Goal: Information Seeking & Learning: Learn about a topic

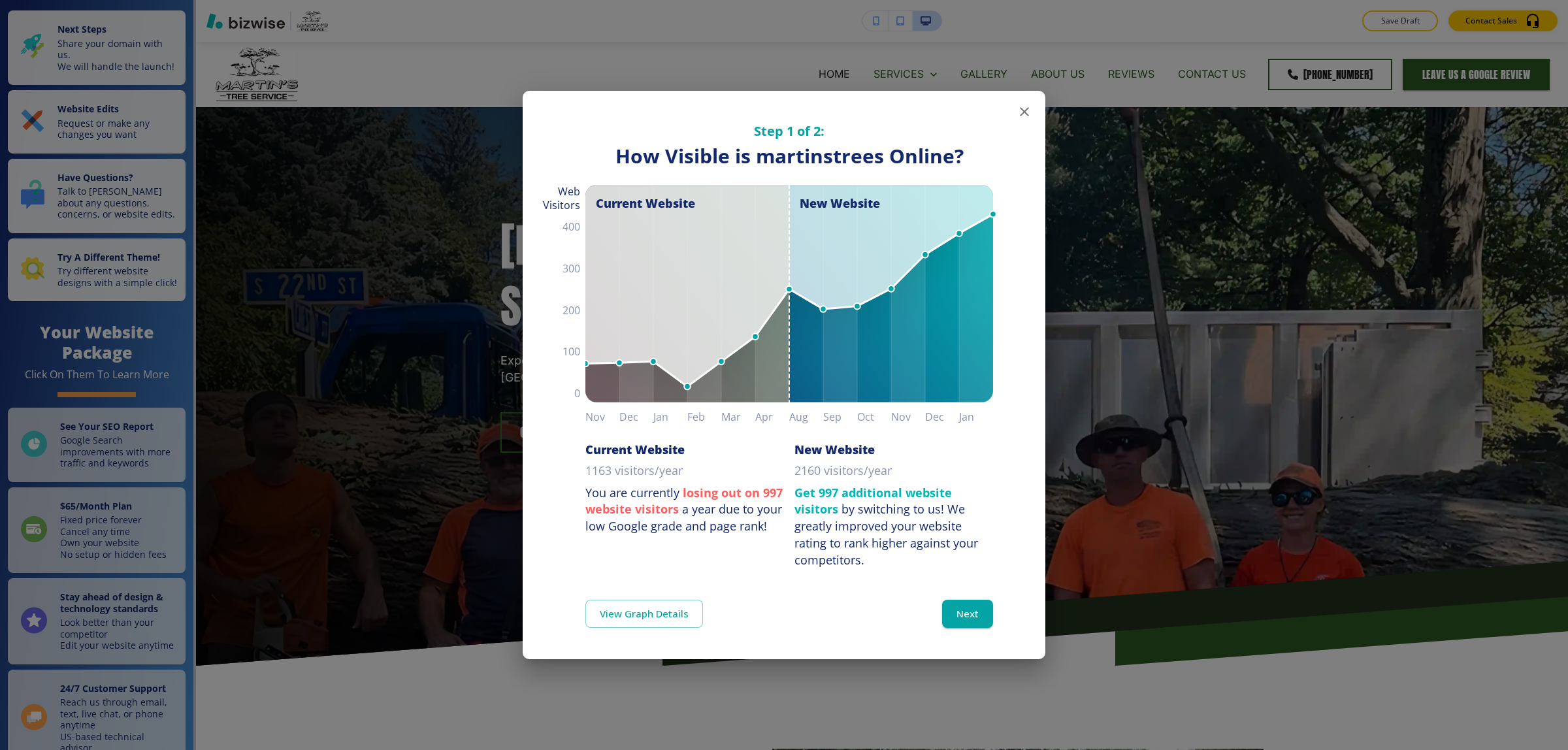
click at [1209, 210] on div "Step 1 of 2: How Visible are You Online? How Visible is martinstrees Online? Cu…" at bounding box center [784, 375] width 1568 height 750
